Goal: Information Seeking & Learning: Find specific fact

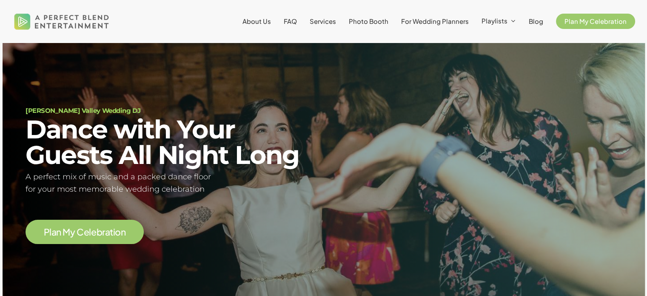
scroll to position [50, 0]
click at [332, 23] on span "Services" at bounding box center [323, 21] width 26 height 8
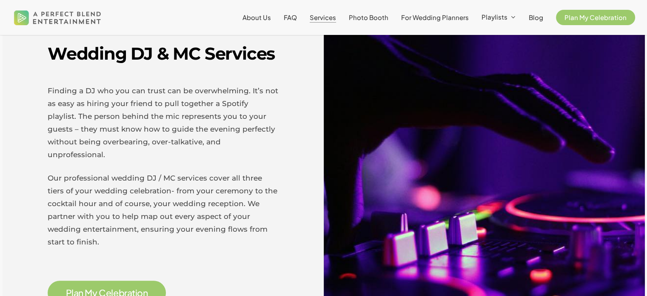
scroll to position [284, 0]
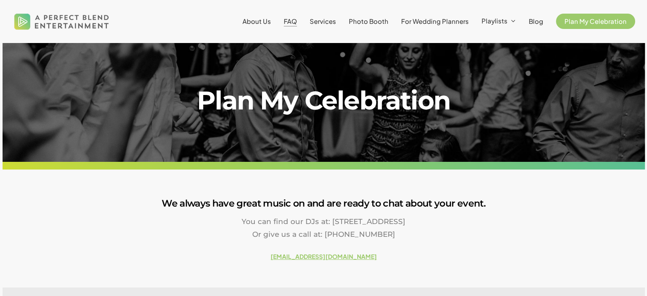
click at [297, 23] on span "FAQ" at bounding box center [290, 21] width 13 height 8
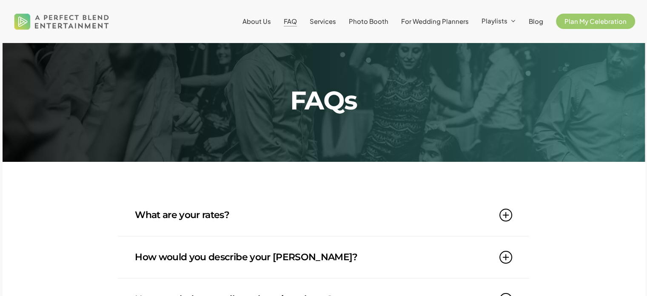
click at [499, 217] on link "What are your rates?" at bounding box center [323, 215] width 377 height 42
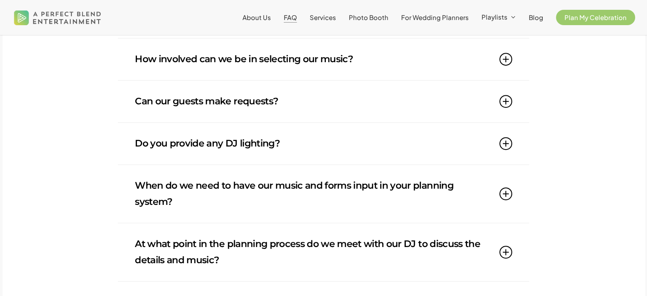
scroll to position [500, 0]
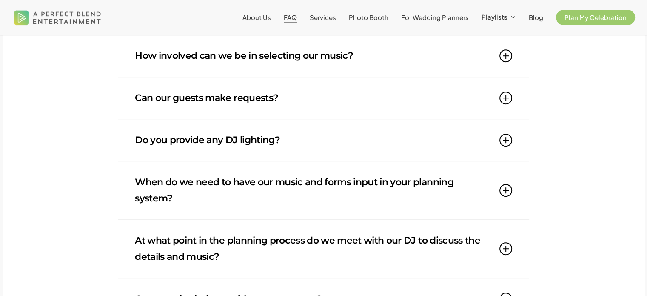
click at [512, 62] on icon at bounding box center [505, 55] width 13 height 13
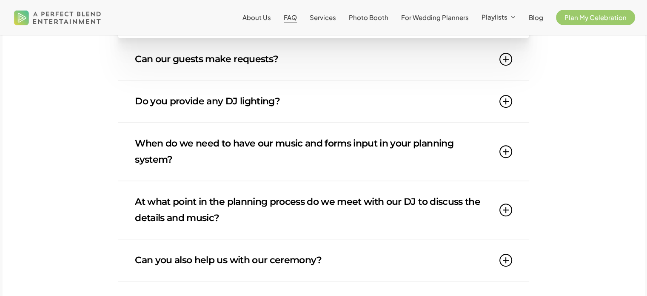
scroll to position [545, 0]
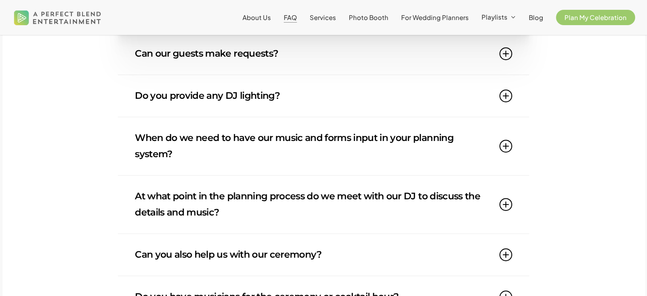
click at [510, 100] on icon at bounding box center [505, 95] width 13 height 13
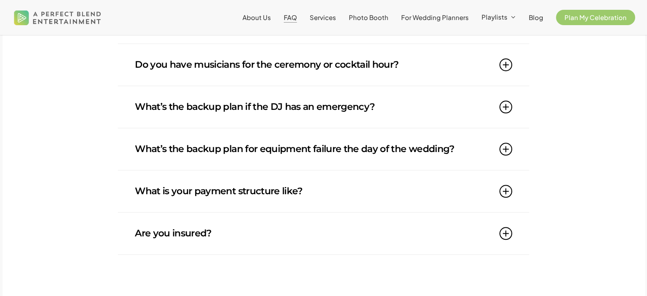
scroll to position [824, 0]
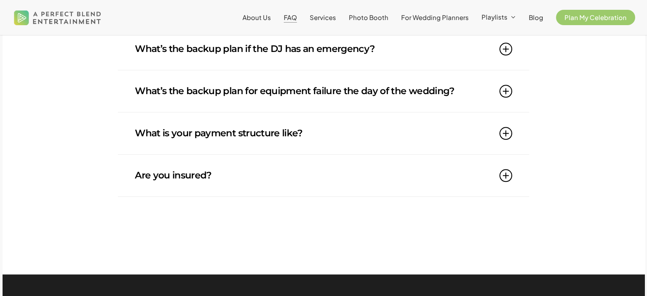
click at [504, 178] on icon at bounding box center [505, 175] width 13 height 13
